Goal: Task Accomplishment & Management: Use online tool/utility

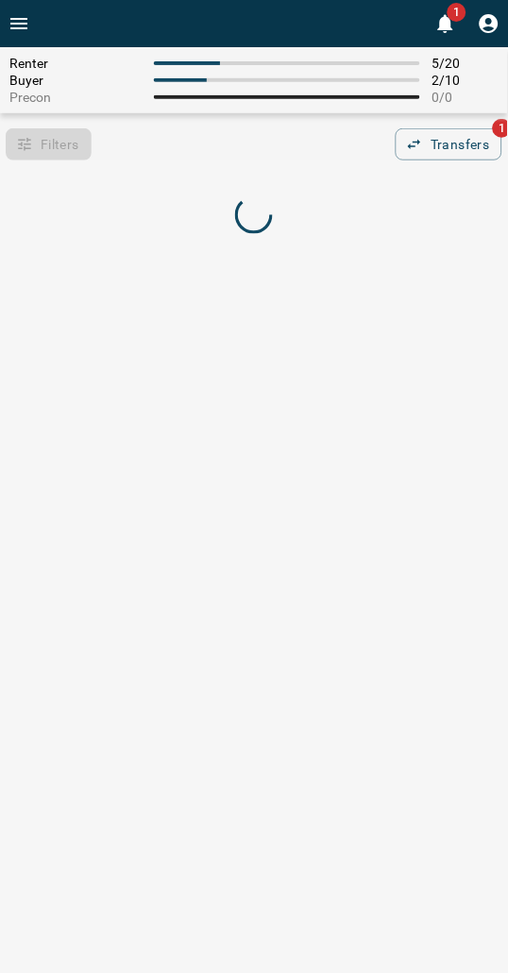
click at [95, 62] on span "Renter" at bounding box center [75, 63] width 133 height 15
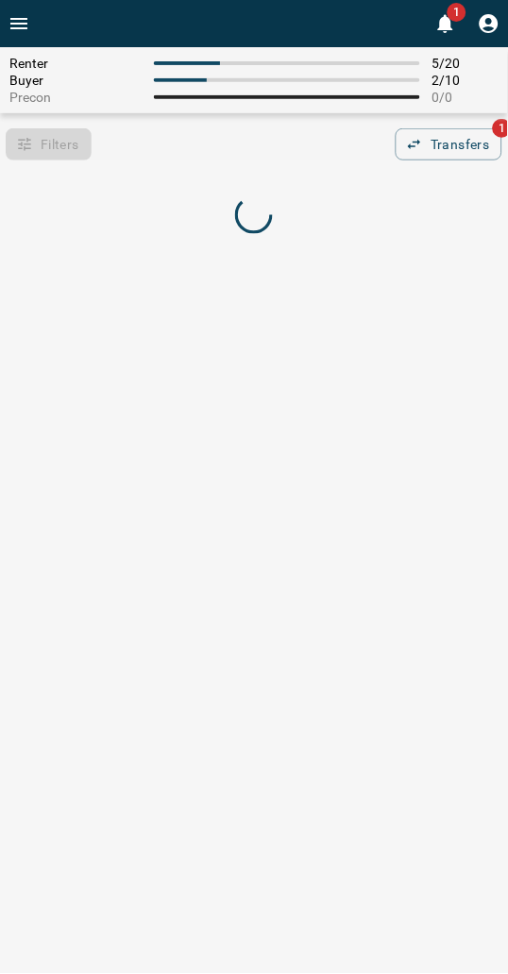
click at [220, 133] on div "Filters 0 Transfers 1" at bounding box center [254, 144] width 508 height 32
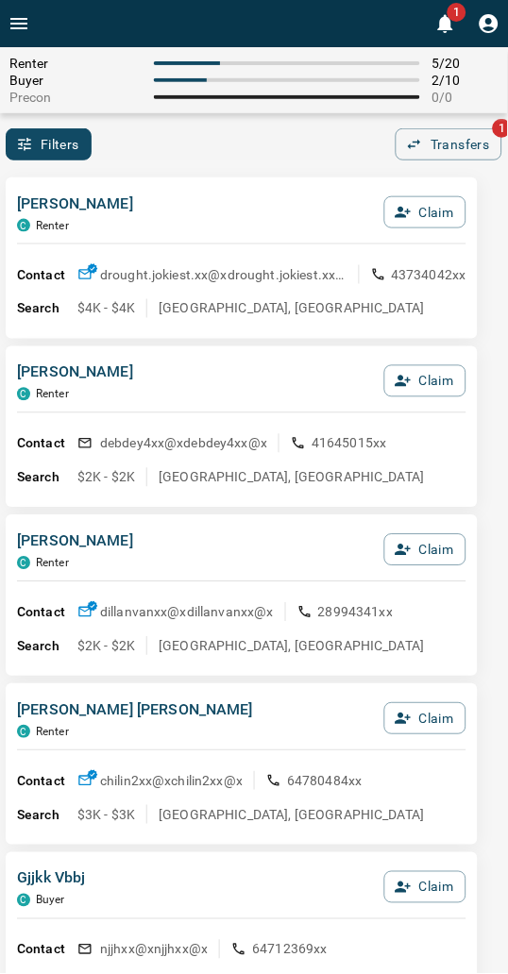
click at [198, 189] on div "[PERSON_NAME] C Renter Claim Contact drought.jokiest.xx@x drought.jokiest.xx@x …" at bounding box center [242, 257] width 472 height 161
click at [410, 206] on icon "button" at bounding box center [403, 212] width 17 height 17
click at [410, 206] on button "Confirm Claim" at bounding box center [398, 212] width 135 height 32
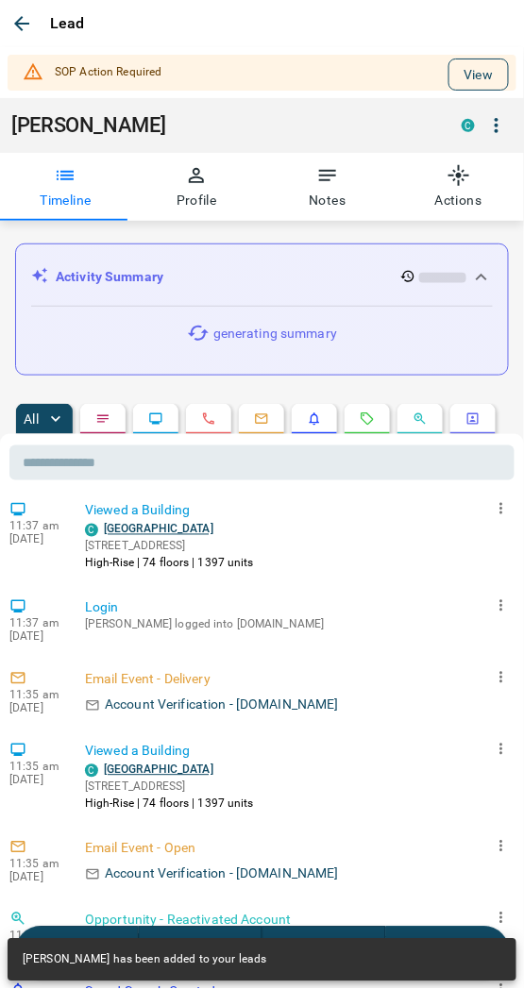
click at [463, 73] on button "View" at bounding box center [478, 75] width 60 height 32
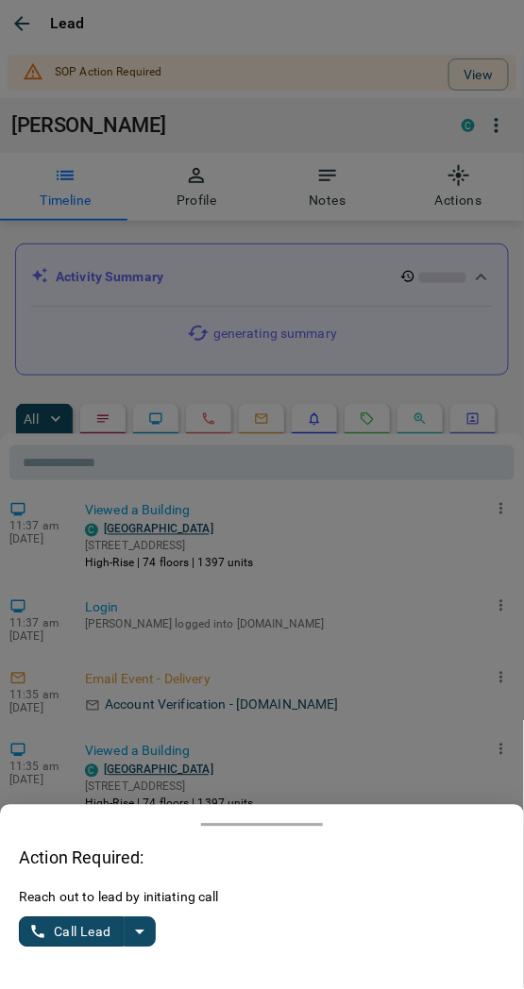
click at [143, 938] on icon "split button" at bounding box center [139, 932] width 23 height 23
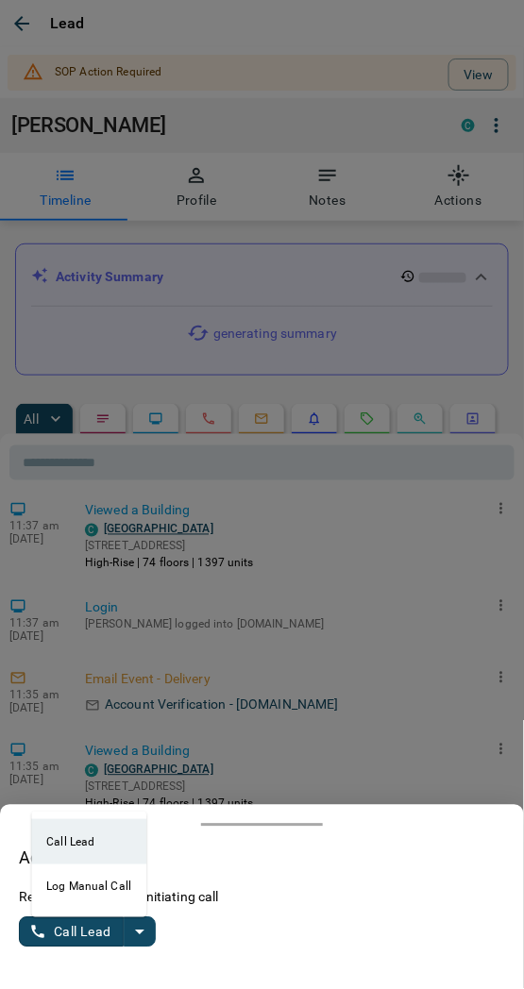
click at [77, 887] on li "Log Manual Call" at bounding box center [88, 887] width 115 height 45
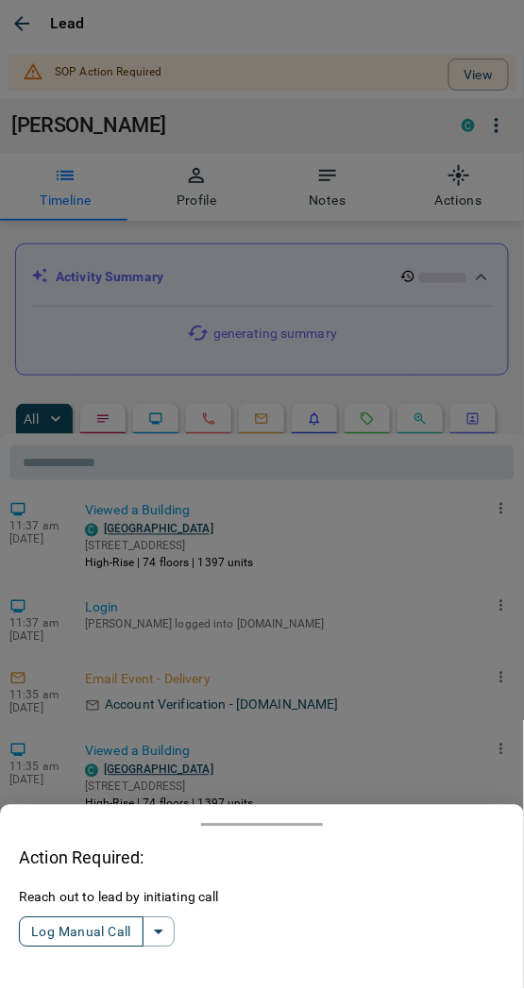
click at [73, 935] on button "Log Manual Call" at bounding box center [81, 933] width 125 height 30
click at [36, 935] on button "Yes" at bounding box center [38, 932] width 38 height 29
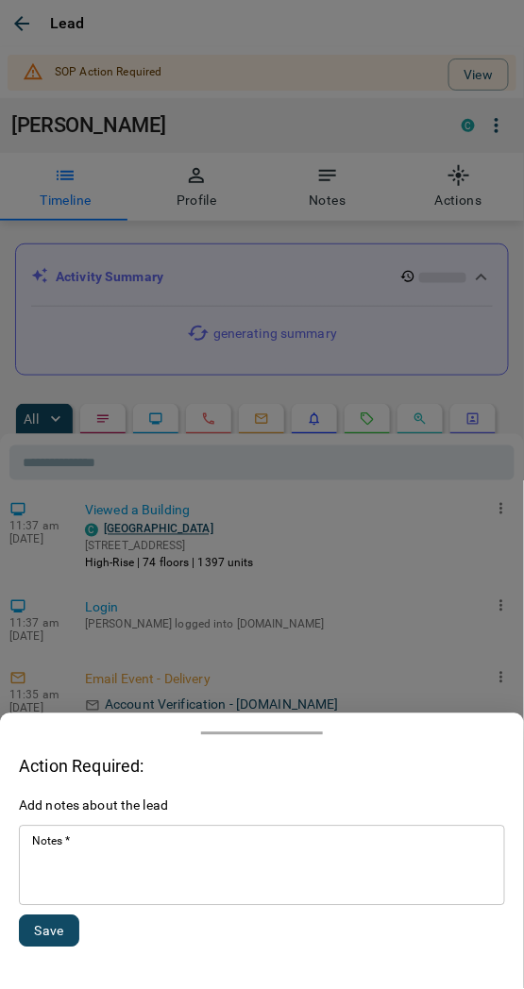
click at [70, 873] on textarea "Notes   *" at bounding box center [262, 866] width 460 height 64
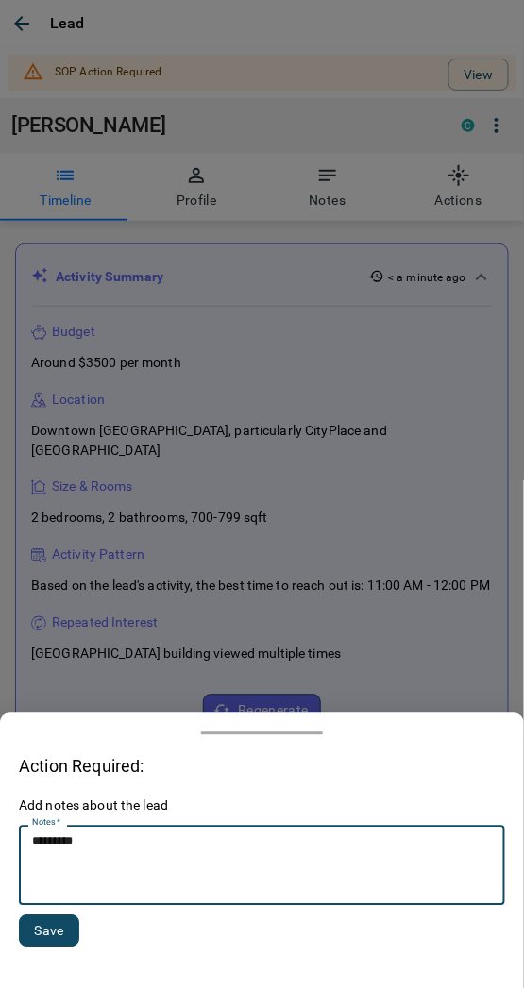
type textarea "*********"
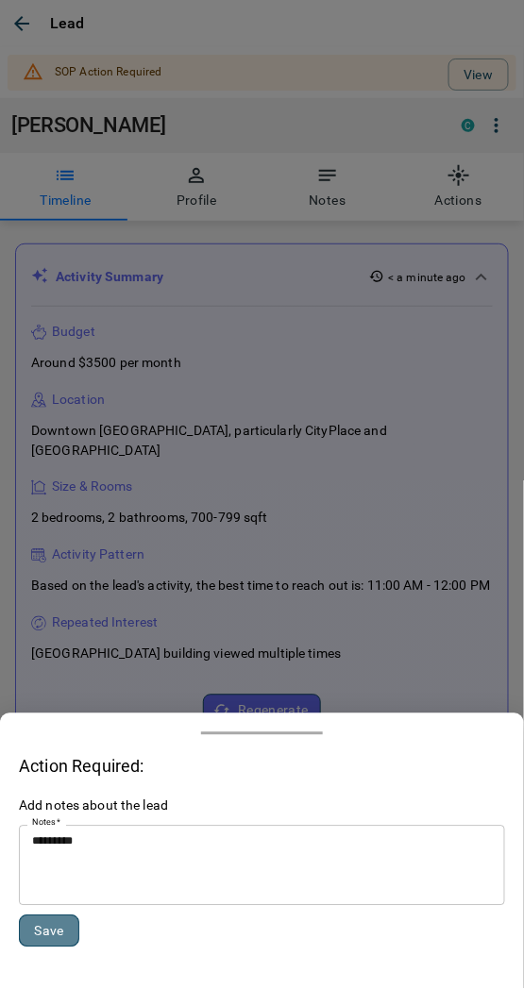
click at [50, 938] on button "Save" at bounding box center [49, 932] width 60 height 32
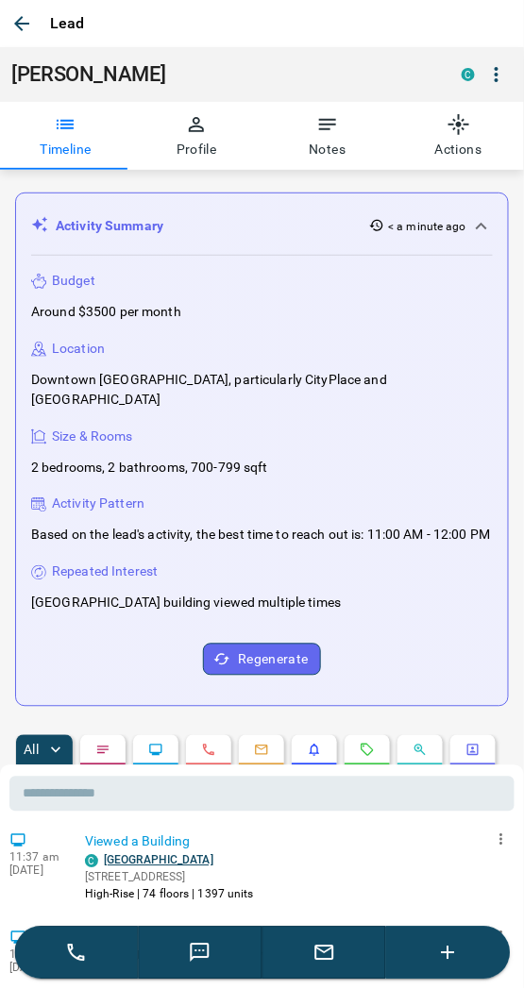
click at [23, 26] on icon "button" at bounding box center [21, 23] width 23 height 23
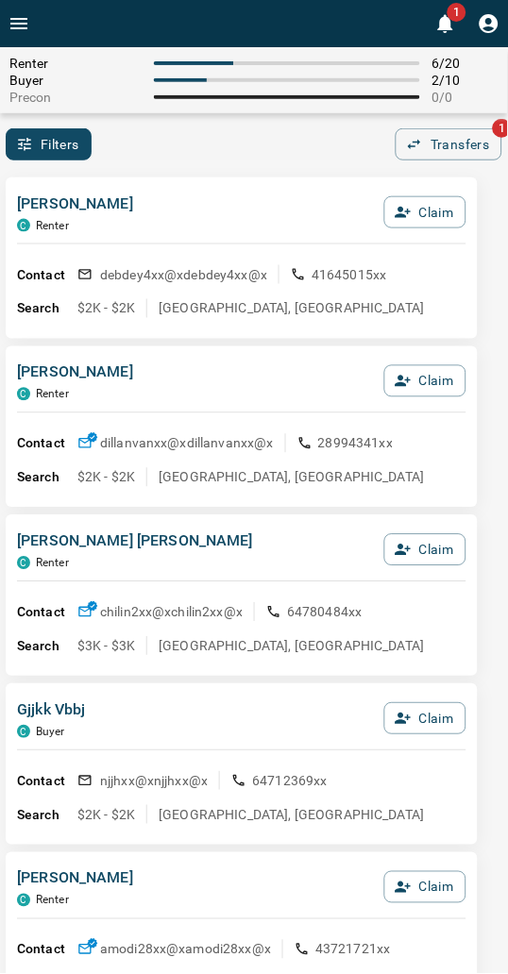
click at [249, 227] on div "[PERSON_NAME] C Renter Claim" at bounding box center [241, 218] width 449 height 51
click at [208, 160] on div "Filters 0 Transfers 1" at bounding box center [254, 144] width 508 height 32
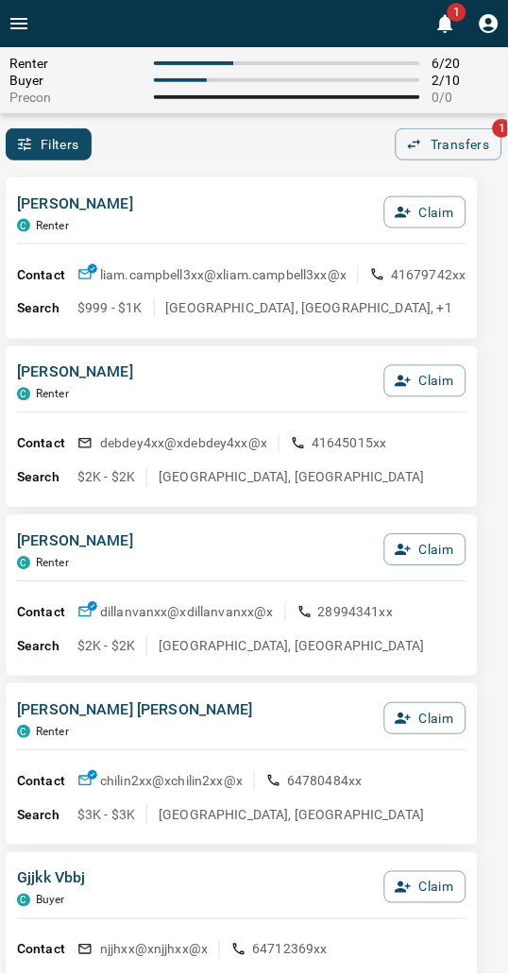
click at [215, 227] on div "[PERSON_NAME] C Renter Claim" at bounding box center [241, 218] width 449 height 51
click at [99, 56] on span "Renter" at bounding box center [75, 63] width 133 height 15
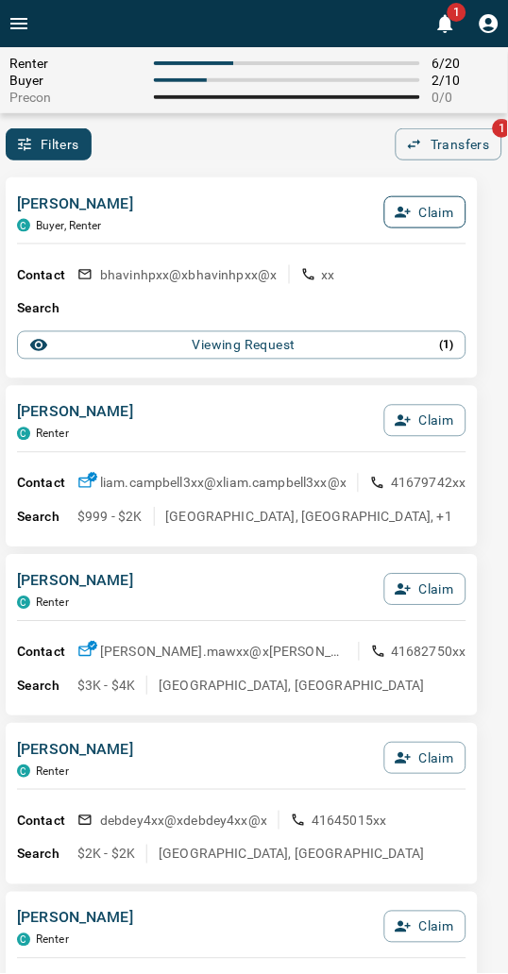
click at [403, 201] on button "Claim" at bounding box center [425, 212] width 82 height 32
click at [403, 202] on button "Confirm Claim" at bounding box center [398, 212] width 135 height 32
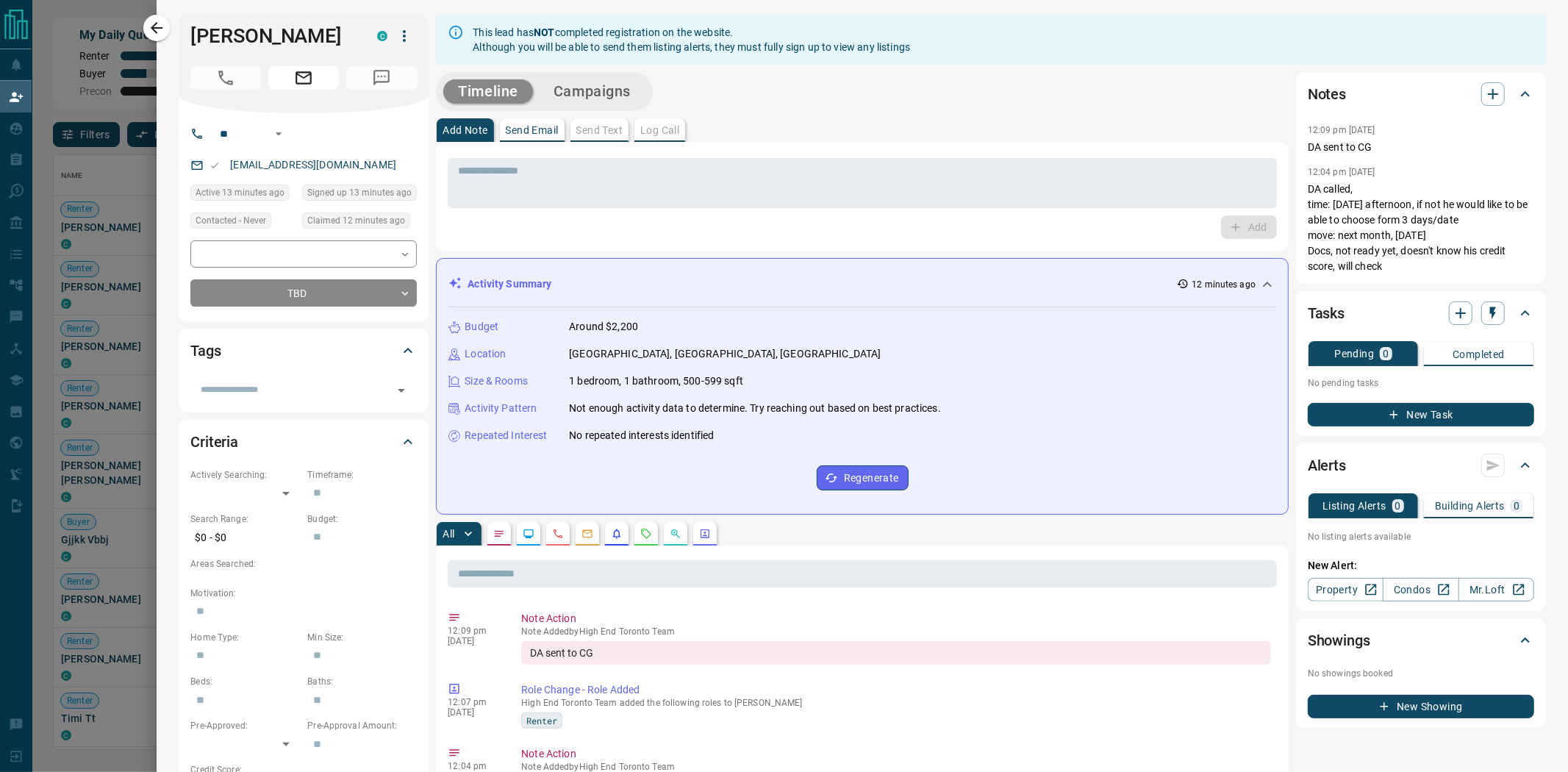
scroll to position [582, 1481]
click at [157, 19] on icon "button" at bounding box center [157, 28] width 18 height 18
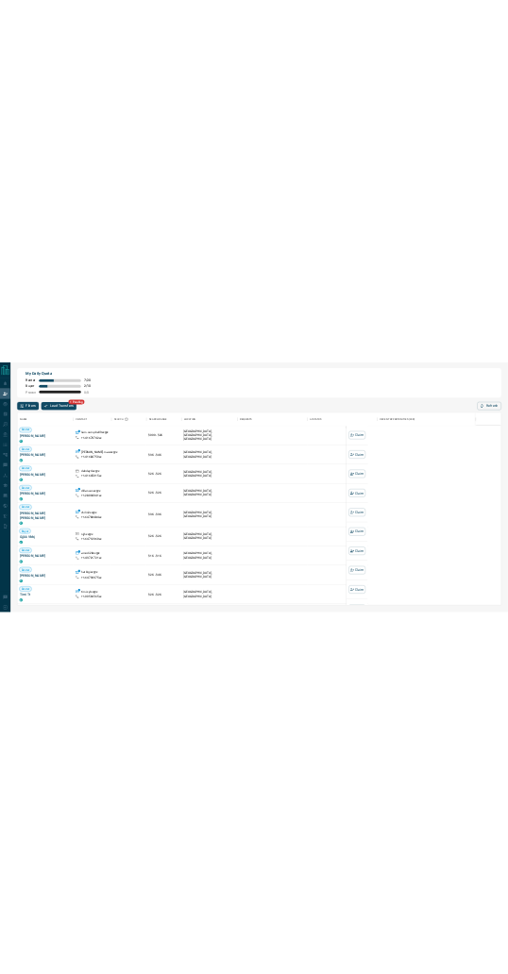
scroll to position [746, 1373]
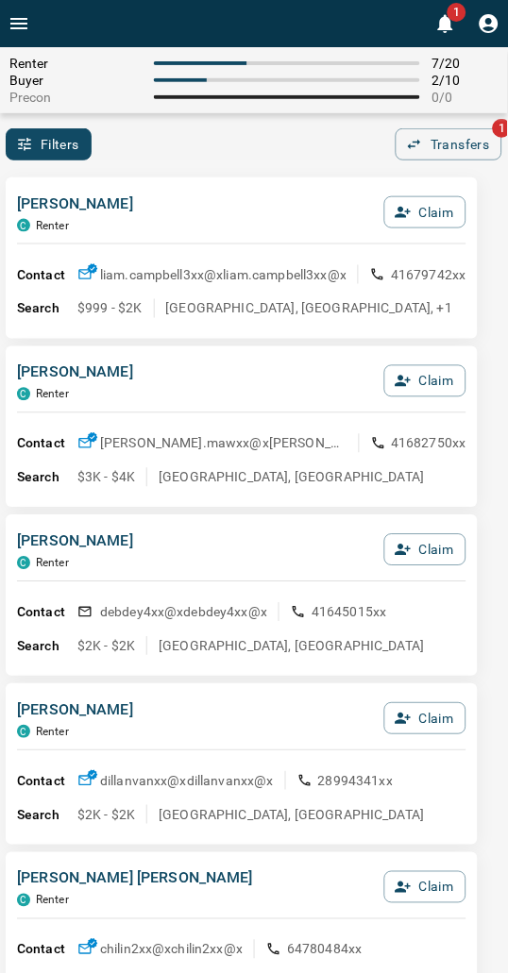
click at [201, 189] on div "[PERSON_NAME] C Renter Claim Contact liam.campbell3xx@x liam.campbell3xx@x 4167…" at bounding box center [242, 257] width 472 height 161
click at [187, 149] on div "Filters Transfers 1" at bounding box center [254, 144] width 508 height 32
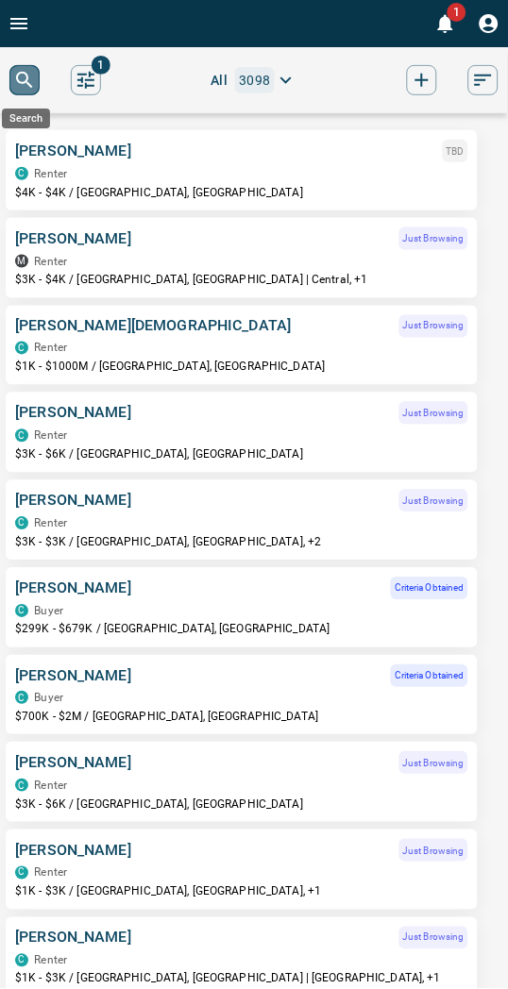
click at [31, 82] on icon "search button" at bounding box center [24, 80] width 23 height 23
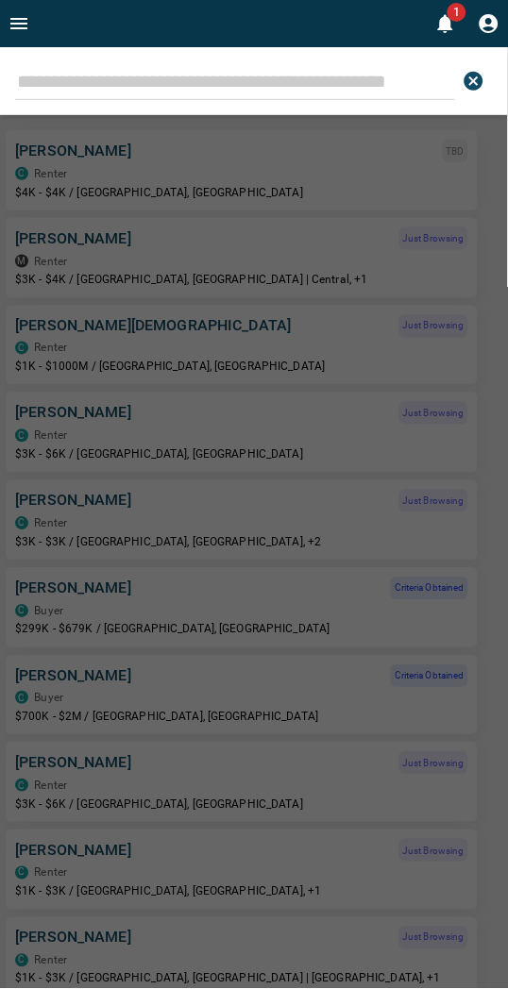
click at [74, 91] on input "Leads Search Bar" at bounding box center [235, 81] width 440 height 38
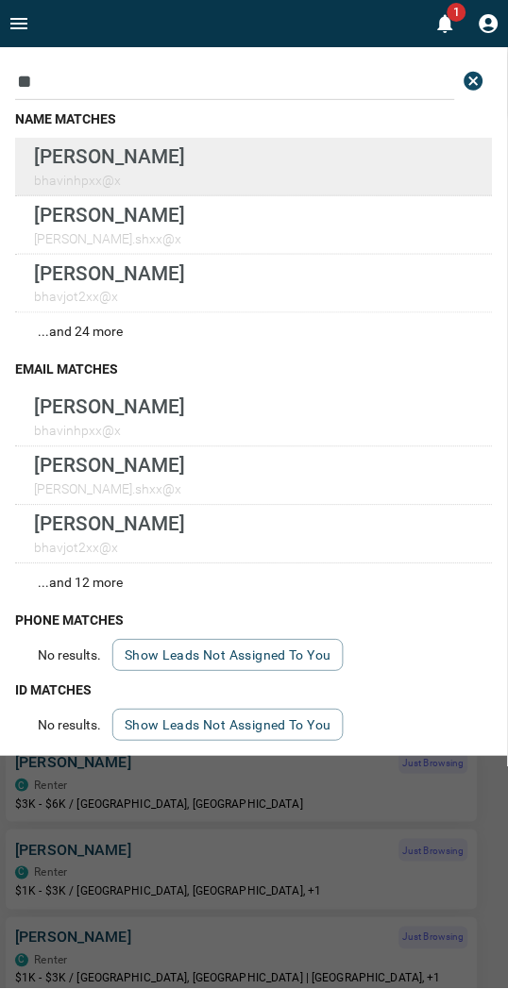
type input "**"
